Goal: Browse casually: Explore the website without a specific task or goal

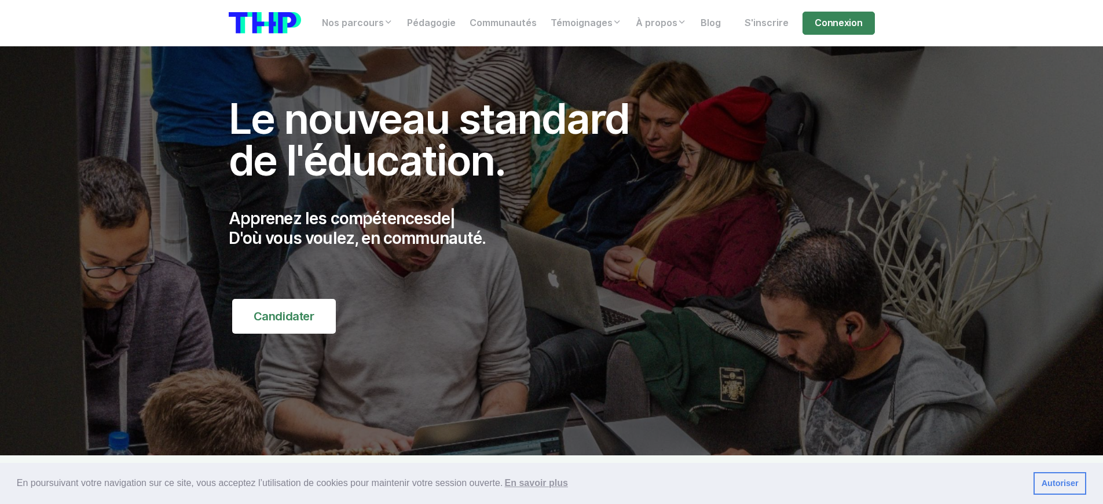
click at [441, 228] on p "Apprenez les compétences de | D'où vous voulez, en communauté." at bounding box center [442, 228] width 426 height 39
click at [441, 228] on p "Apprenez les compétences de l'informatique | D'où vous voulez, en communauté." at bounding box center [442, 228] width 426 height 39
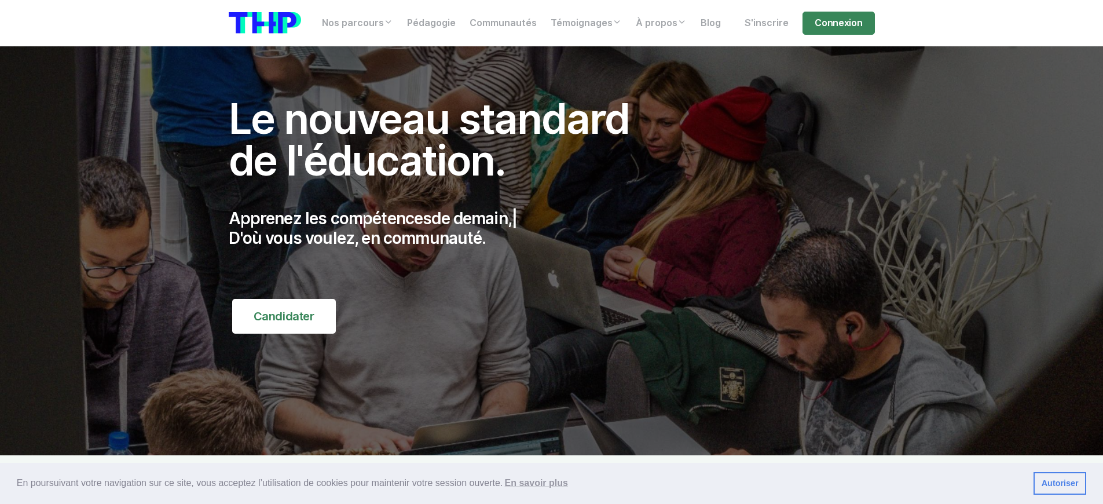
click at [441, 228] on p "Apprenez les compétences de demain, | D'où vous voulez, en communauté." at bounding box center [442, 228] width 426 height 39
click at [441, 228] on p "Apprenez les compétences du digital, | D'où vous voulez, en communauté." at bounding box center [442, 228] width 426 height 39
click at [441, 228] on p "Apprenez les compétences d | D'où vous voulez, en communauté." at bounding box center [442, 228] width 426 height 39
click at [441, 228] on p "Apprenez les compétences du d | D'où vous voulez, en communauté." at bounding box center [442, 228] width 426 height 39
click at [441, 228] on p "Apprenez les compétences dem | D'où vous voulez, en communauté." at bounding box center [442, 228] width 426 height 39
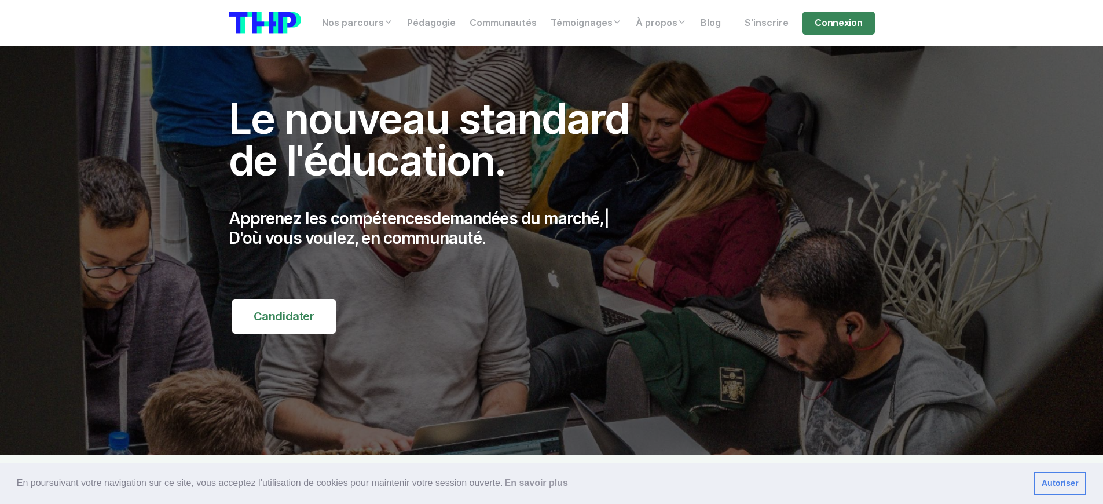
click at [441, 228] on p "Apprenez les compétences demandées du marché, | D'où vous voulez, en communauté." at bounding box center [442, 228] width 426 height 39
click at [441, 228] on p "Apprenez les compétences demandée | D'où vous voulez, en communauté." at bounding box center [442, 228] width 426 height 39
click at [441, 228] on p "Apprenez les compétences de demain, | D'où vous voulez, en communauté." at bounding box center [442, 228] width 426 height 39
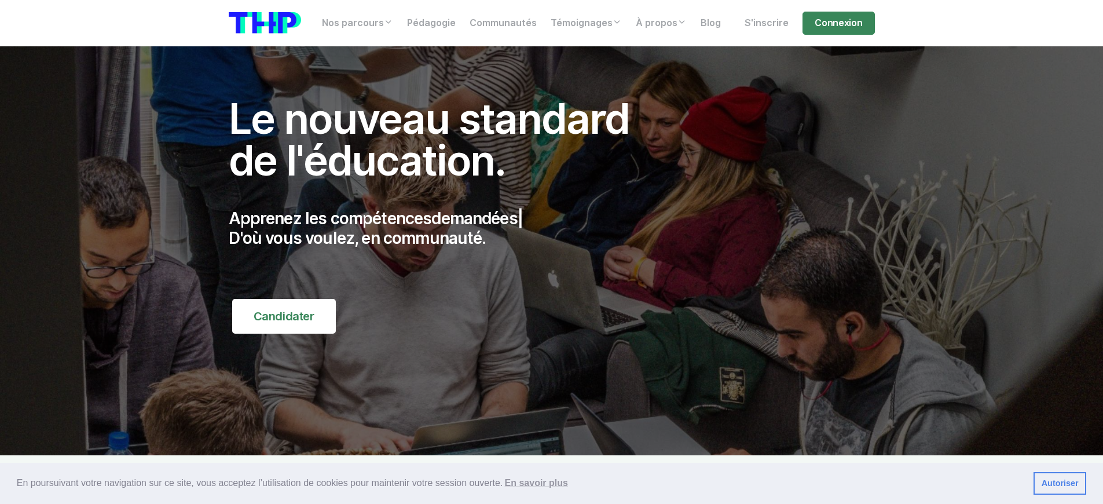
click at [441, 228] on p "Apprenez les compétences demandées | D'où vous voulez, en communauté." at bounding box center [442, 228] width 426 height 39
click at [441, 228] on p "Apprenez les compétences du digital, | D'où vous voulez, en communauté." at bounding box center [442, 228] width 426 height 39
click at [441, 228] on p "Apprenez les compétences demandées | D'où vous voulez, en communauté." at bounding box center [442, 228] width 426 height 39
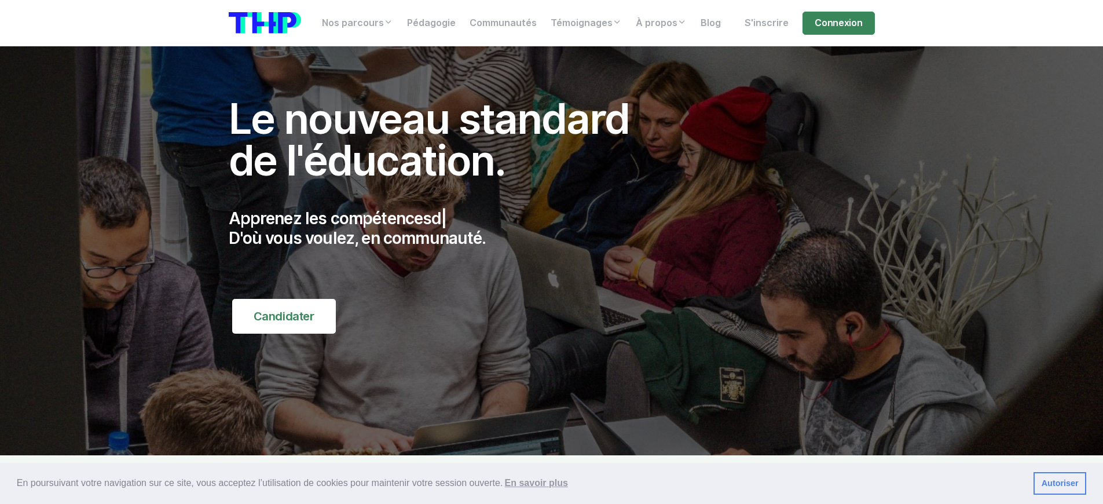
click at [441, 228] on p "Apprenez les compétences d | D'où vous voulez, en communauté." at bounding box center [442, 228] width 426 height 39
click at [441, 228] on p "Apprenez les compétences du digital | D'où vous voulez, en communauté." at bounding box center [442, 228] width 426 height 39
click at [441, 228] on p "Apprenez les compétences demandées du marc | D'où vous voulez, en communauté." at bounding box center [442, 228] width 426 height 39
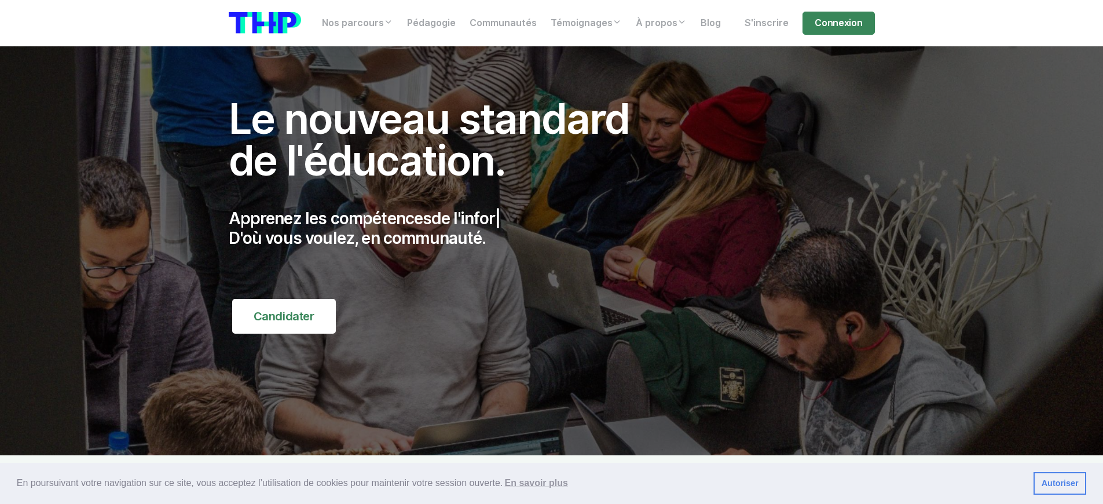
click at [441, 228] on p "Apprenez les compétences du digital, | D'où vous voulez, en communauté." at bounding box center [442, 228] width 426 height 39
click at [441, 228] on p "Apprenez les compétences demandées | D'où vous voulez, en communauté." at bounding box center [442, 228] width 426 height 39
click at [441, 228] on p "Apprenez les compétences de demain, | D'où vous voulez, en communauté." at bounding box center [442, 228] width 426 height 39
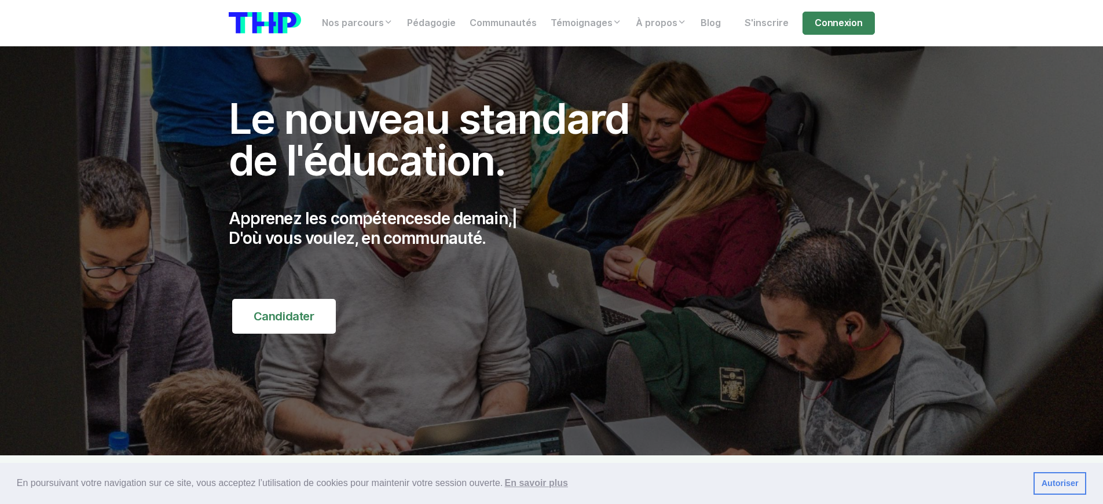
click at [441, 228] on p "Apprenez les compétences de demain, | D'où vous voulez, en communauté." at bounding box center [442, 228] width 426 height 39
click at [441, 228] on p "Apprenez les compétences demandée | D'où vous voulez, en communauté." at bounding box center [442, 228] width 426 height 39
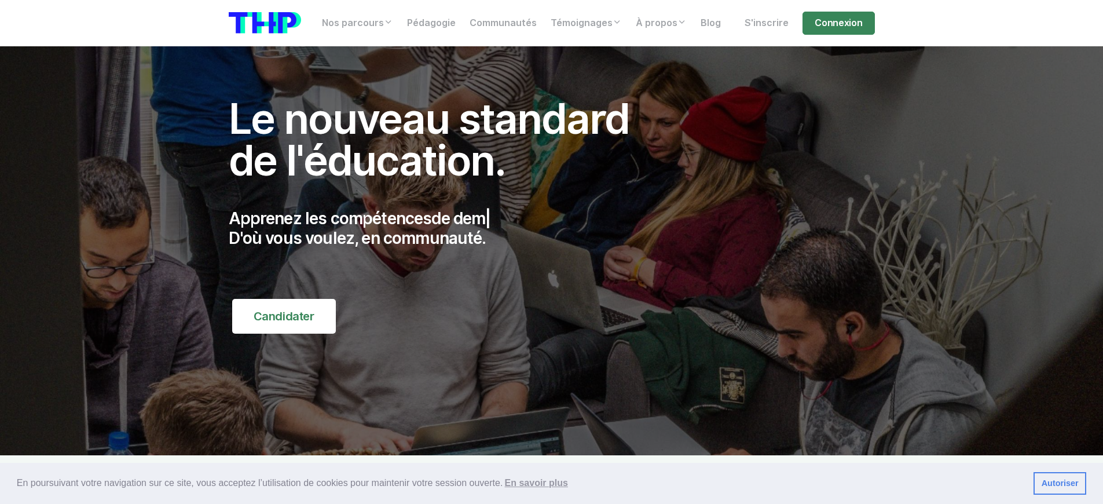
scroll to position [4654, 0]
